Goal: Transaction & Acquisition: Purchase product/service

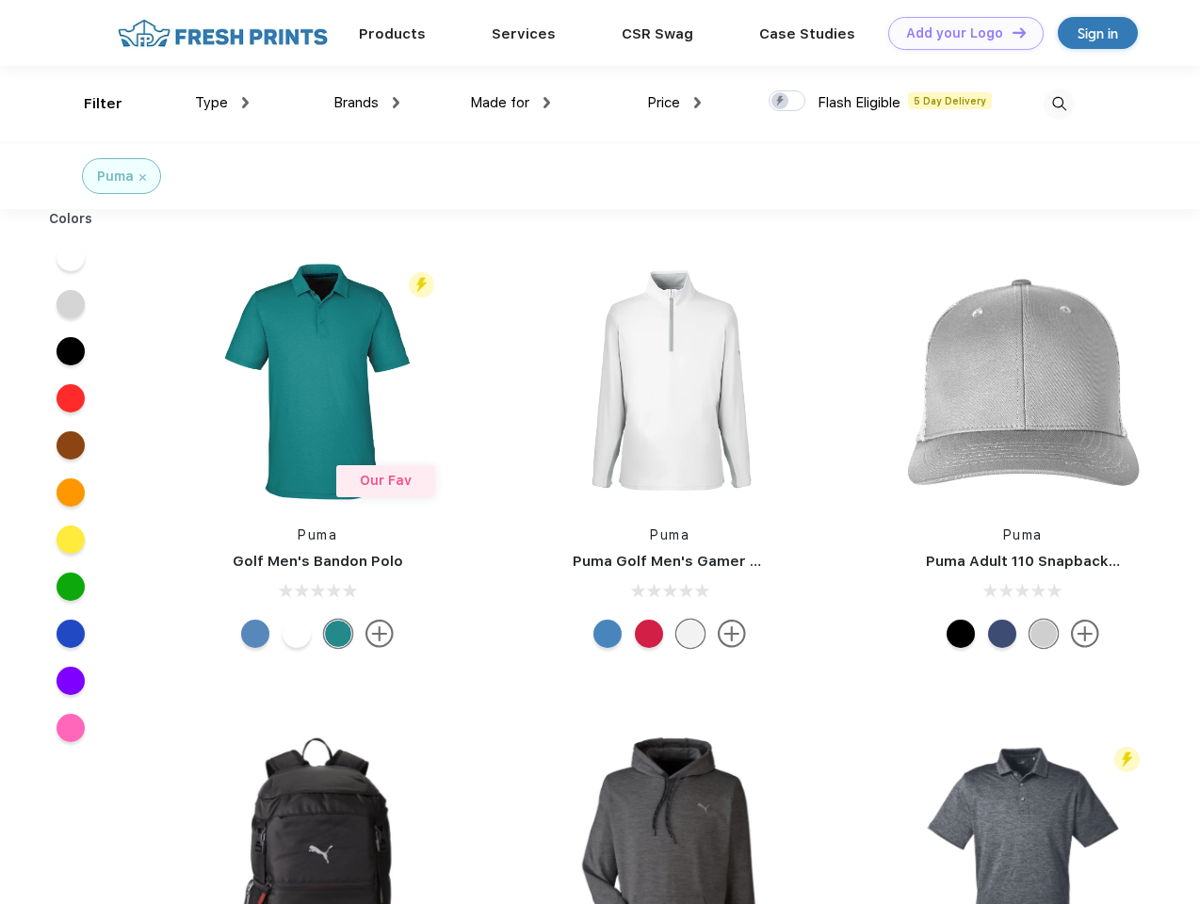
scroll to position [1, 0]
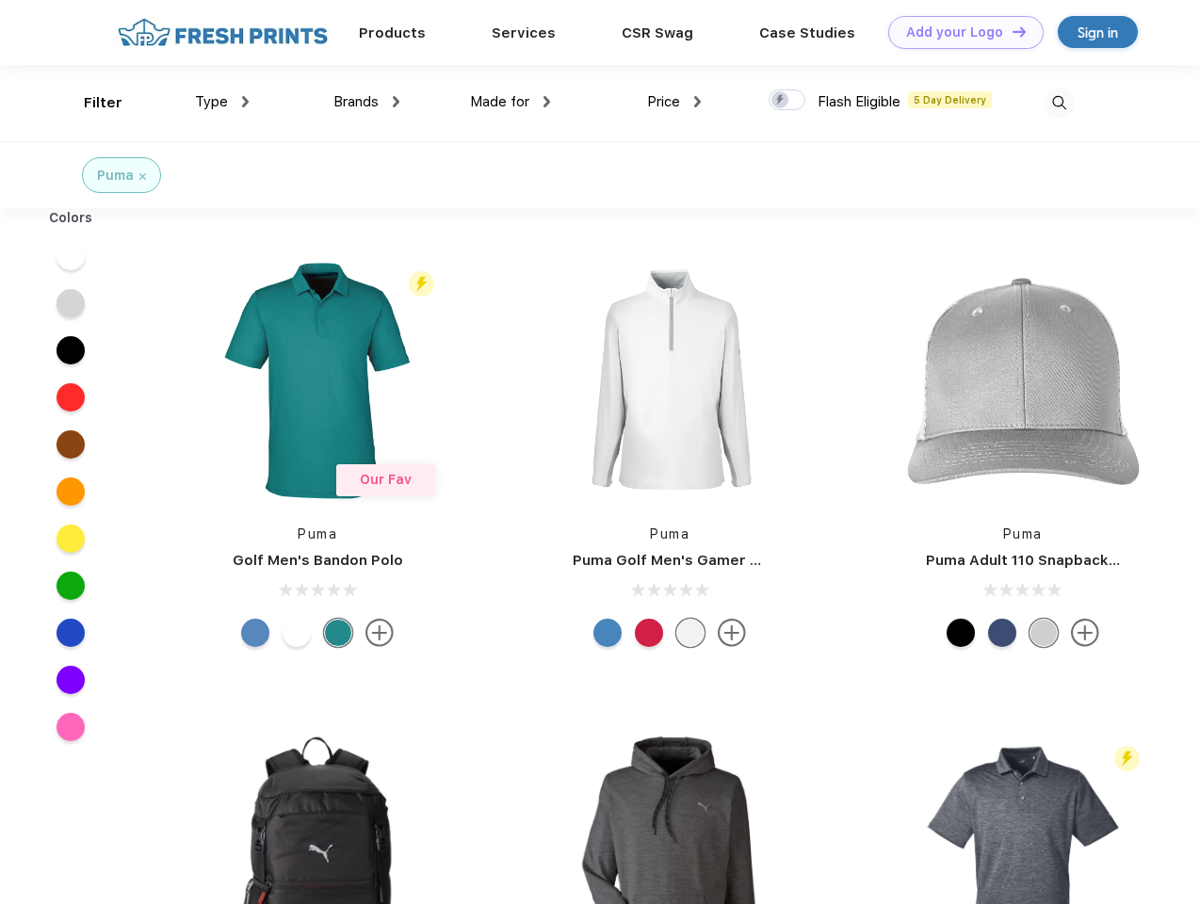
click at [959, 32] on link "Add your Logo Design Tool" at bounding box center [965, 32] width 155 height 33
click at [90, 103] on div "Filter" at bounding box center [103, 103] width 39 height 22
click at [222, 102] on span "Type" at bounding box center [211, 101] width 33 height 17
click at [366, 102] on span "Brands" at bounding box center [355, 101] width 45 height 17
click at [510, 102] on span "Made for" at bounding box center [499, 101] width 59 height 17
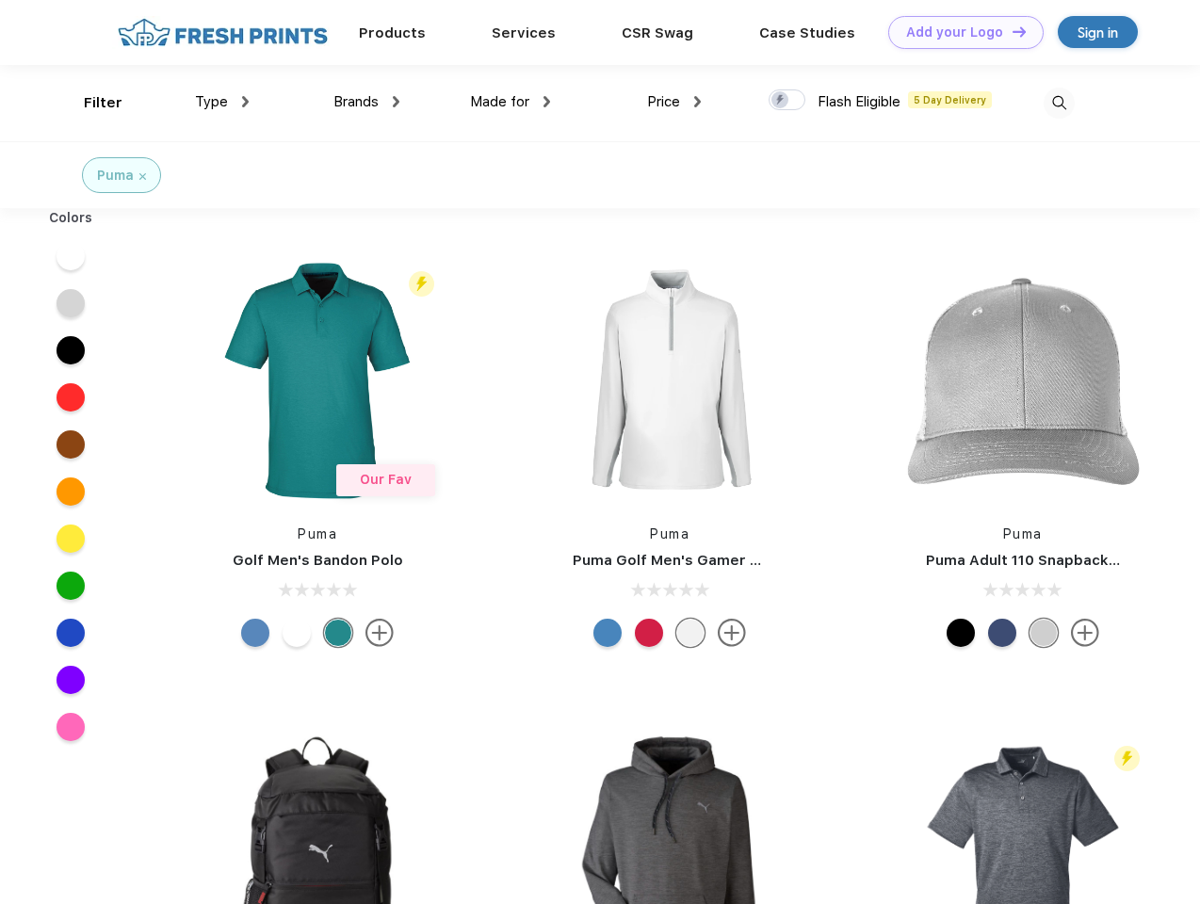
click at [674, 102] on span "Price" at bounding box center [663, 101] width 33 height 17
click at [787, 101] on div at bounding box center [786, 99] width 37 height 21
click at [781, 101] on input "checkbox" at bounding box center [774, 95] width 12 height 12
click at [1059, 103] on img at bounding box center [1058, 103] width 31 height 31
click at [71, 256] on div at bounding box center [71, 256] width 73 height 47
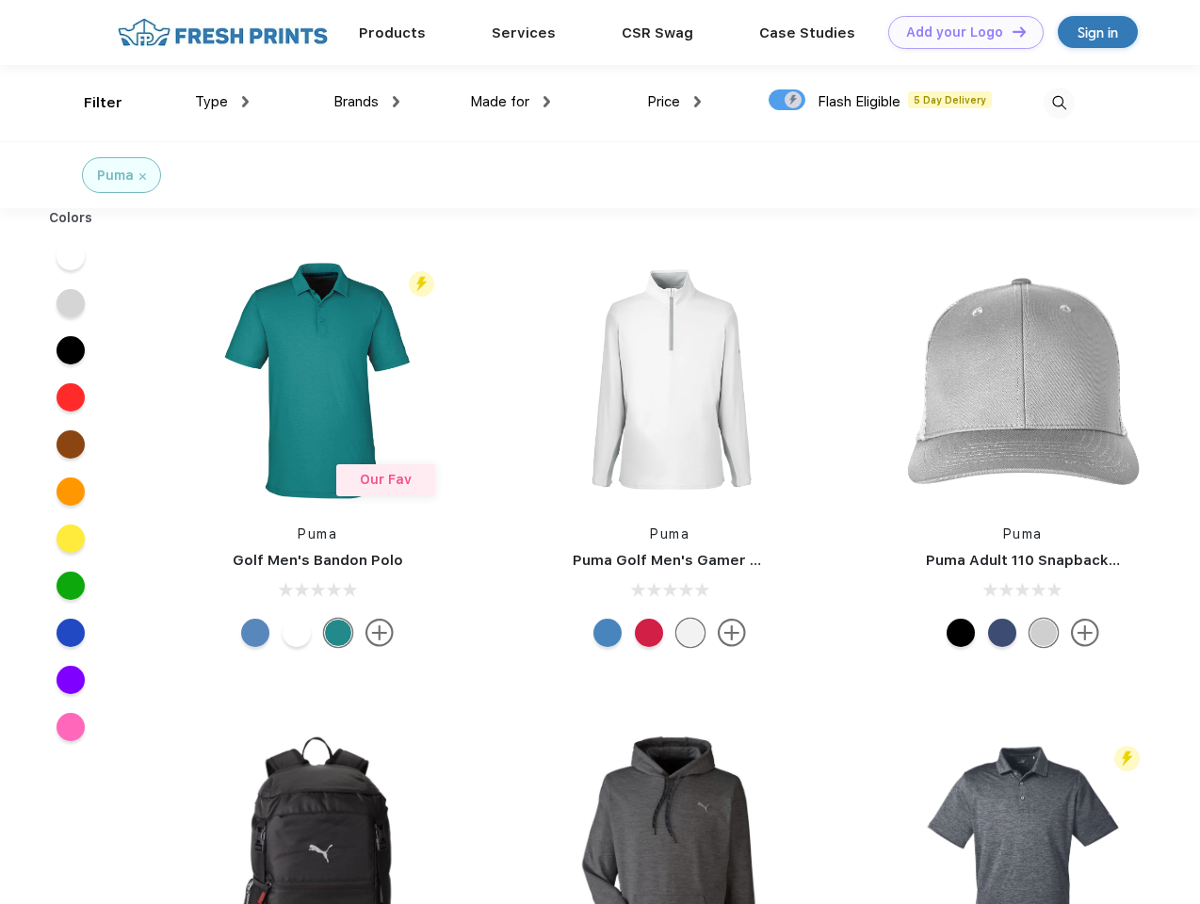
click at [71, 303] on div at bounding box center [71, 303] width 73 height 47
